Goal: Check status: Check status

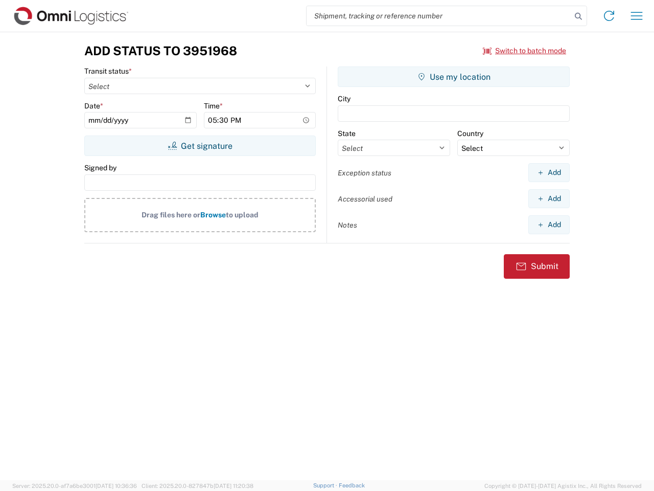
click at [439, 16] on input "search" at bounding box center [439, 15] width 265 height 19
click at [579, 16] on icon at bounding box center [578, 16] width 14 height 14
click at [609, 16] on icon at bounding box center [609, 16] width 16 height 16
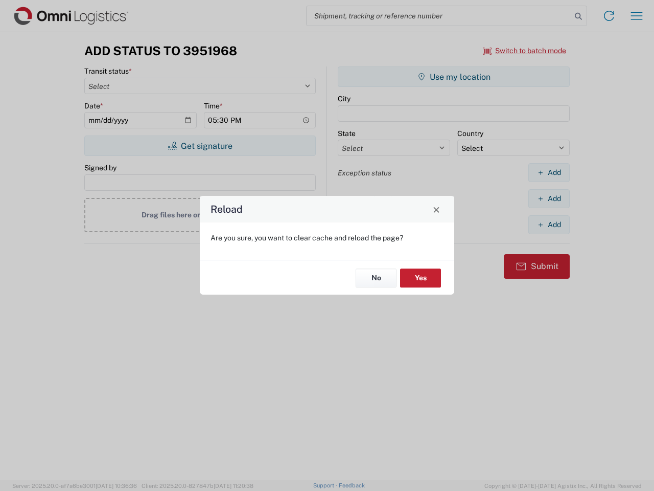
click at [637, 16] on div "Reload Are you sure, you want to clear cache and reload the page? No Yes" at bounding box center [327, 245] width 654 height 491
click at [525, 51] on div "Reload Are you sure, you want to clear cache and reload the page? No Yes" at bounding box center [327, 245] width 654 height 491
click at [200, 146] on div "Reload Are you sure, you want to clear cache and reload the page? No Yes" at bounding box center [327, 245] width 654 height 491
click at [454, 77] on div "Reload Are you sure, you want to clear cache and reload the page? No Yes" at bounding box center [327, 245] width 654 height 491
click at [549, 172] on div "Reload Are you sure, you want to clear cache and reload the page? No Yes" at bounding box center [327, 245] width 654 height 491
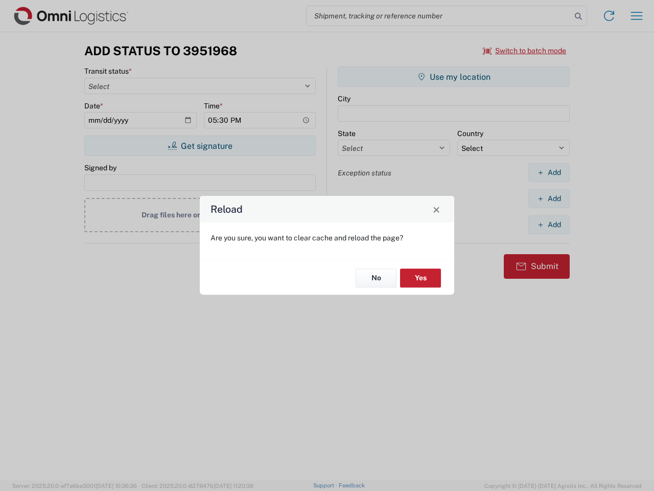
click at [549, 198] on div "Reload Are you sure, you want to clear cache and reload the page? No Yes" at bounding box center [327, 245] width 654 height 491
click at [549, 224] on div "Reload Are you sure, you want to clear cache and reload the page? No Yes" at bounding box center [327, 245] width 654 height 491
